Goal: Find specific page/section: Find specific page/section

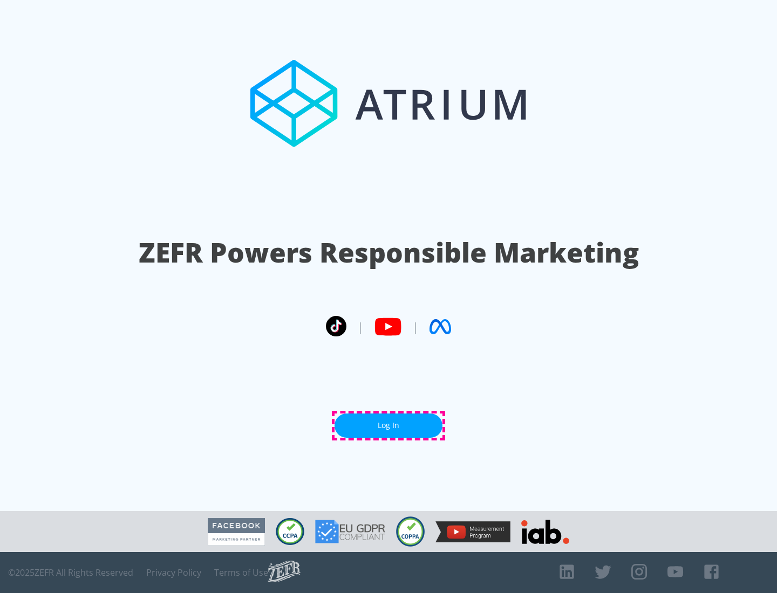
click at [388, 426] on link "Log In" at bounding box center [388, 426] width 108 height 24
